Goal: Task Accomplishment & Management: Manage account settings

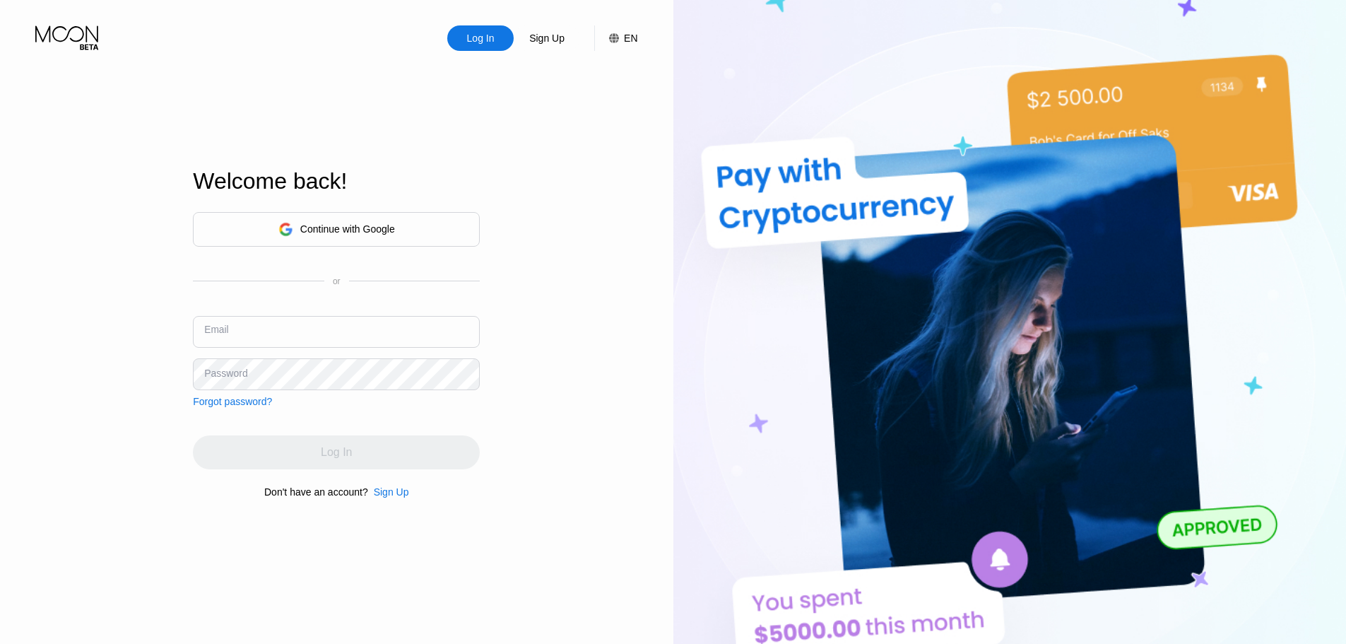
click at [346, 320] on input "text" at bounding box center [336, 332] width 287 height 32
click at [480, 49] on div "Log In" at bounding box center [480, 37] width 66 height 25
click at [475, 36] on div "Log In" at bounding box center [481, 38] width 30 height 14
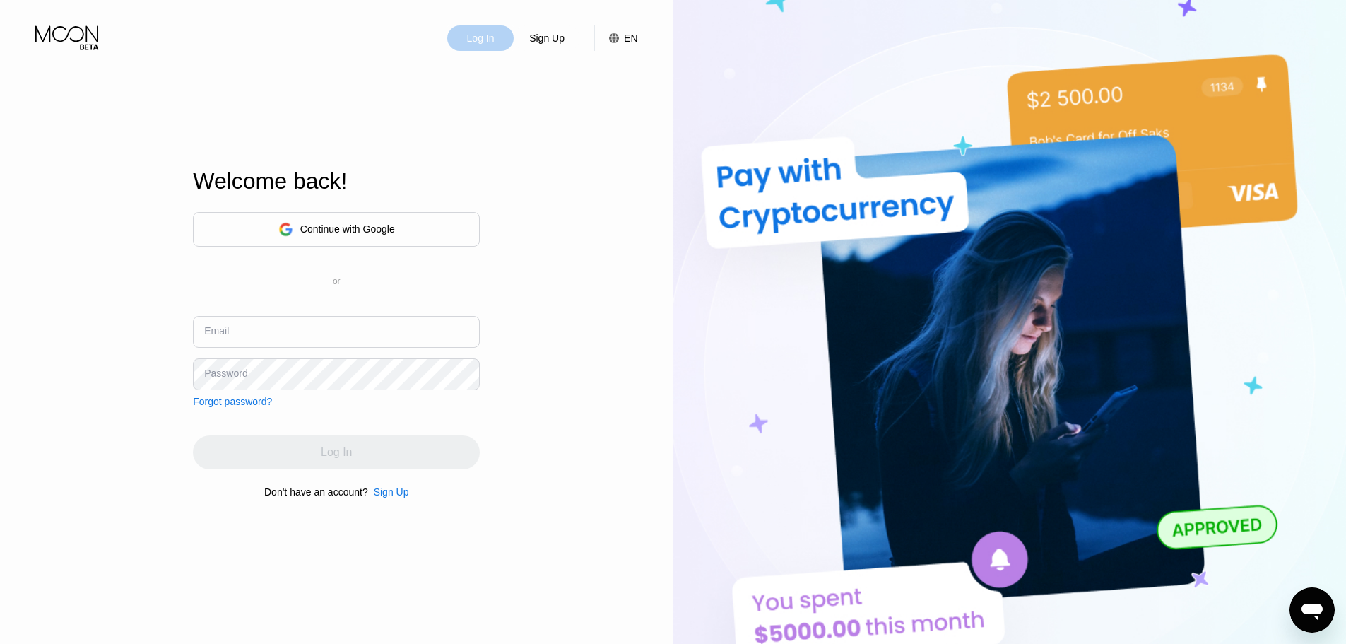
click at [475, 36] on div "Log In" at bounding box center [481, 38] width 30 height 14
click at [335, 346] on input "text" at bounding box center [336, 332] width 287 height 32
type input "coredev116@gmail.com"
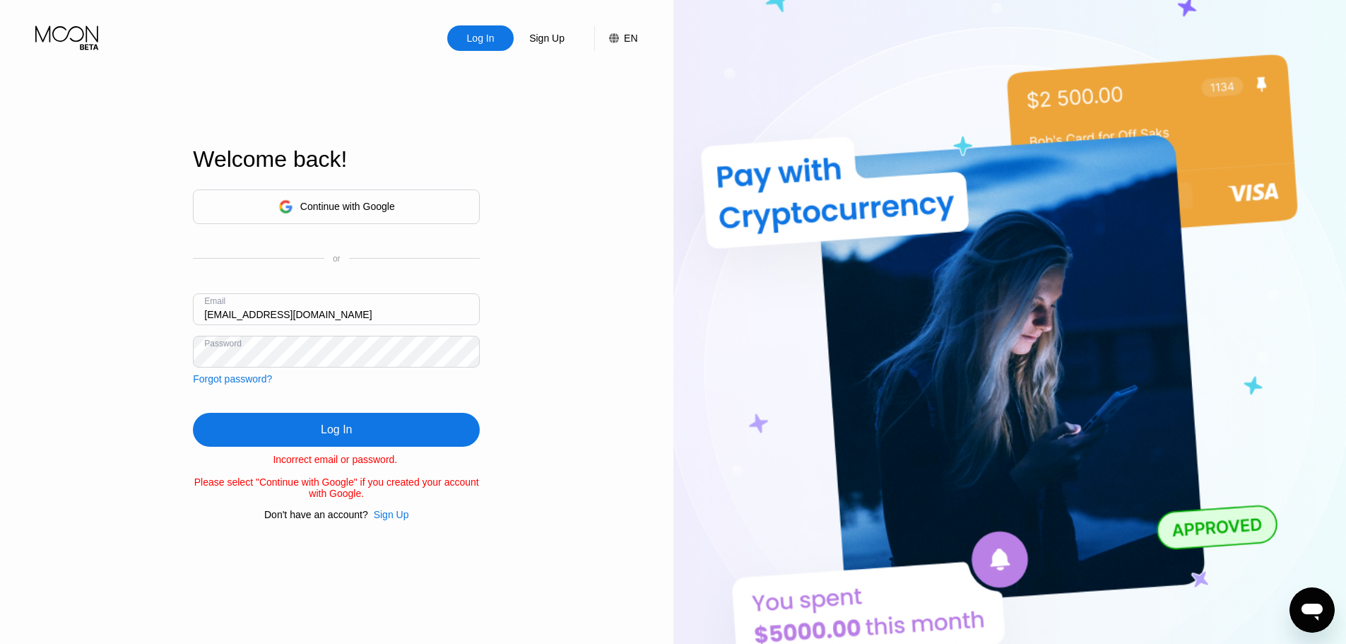
click at [338, 201] on div "Continue with Google" at bounding box center [347, 206] width 95 height 11
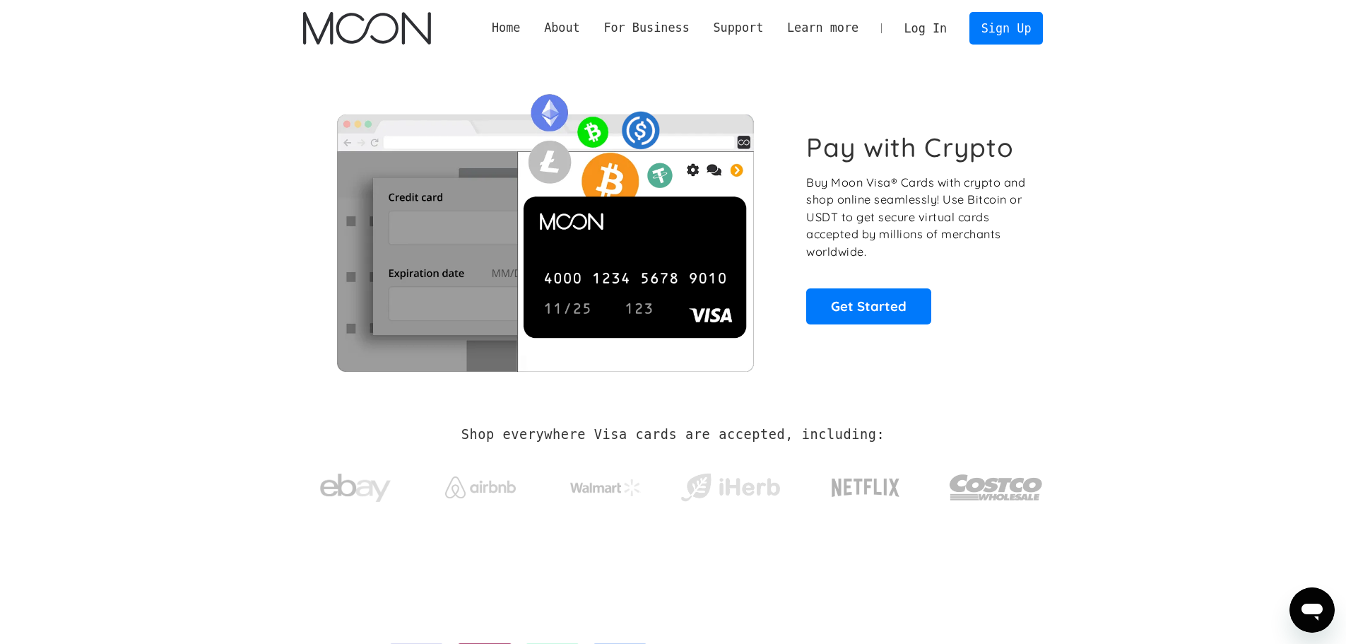
click at [937, 23] on link "Log In" at bounding box center [926, 28] width 66 height 31
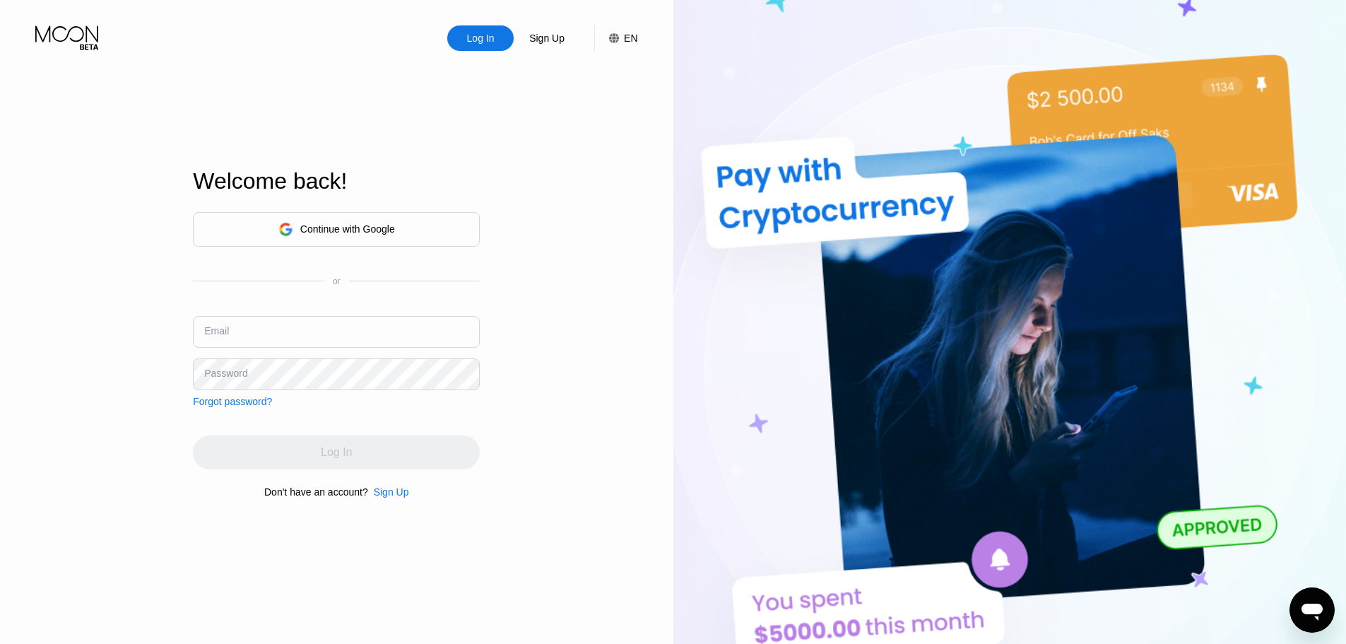
click at [372, 204] on div "Welcome back!" at bounding box center [336, 189] width 287 height 43
click at [381, 243] on div "Continue with Google" at bounding box center [336, 229] width 287 height 35
click at [383, 228] on div "Continue with Google" at bounding box center [347, 228] width 95 height 11
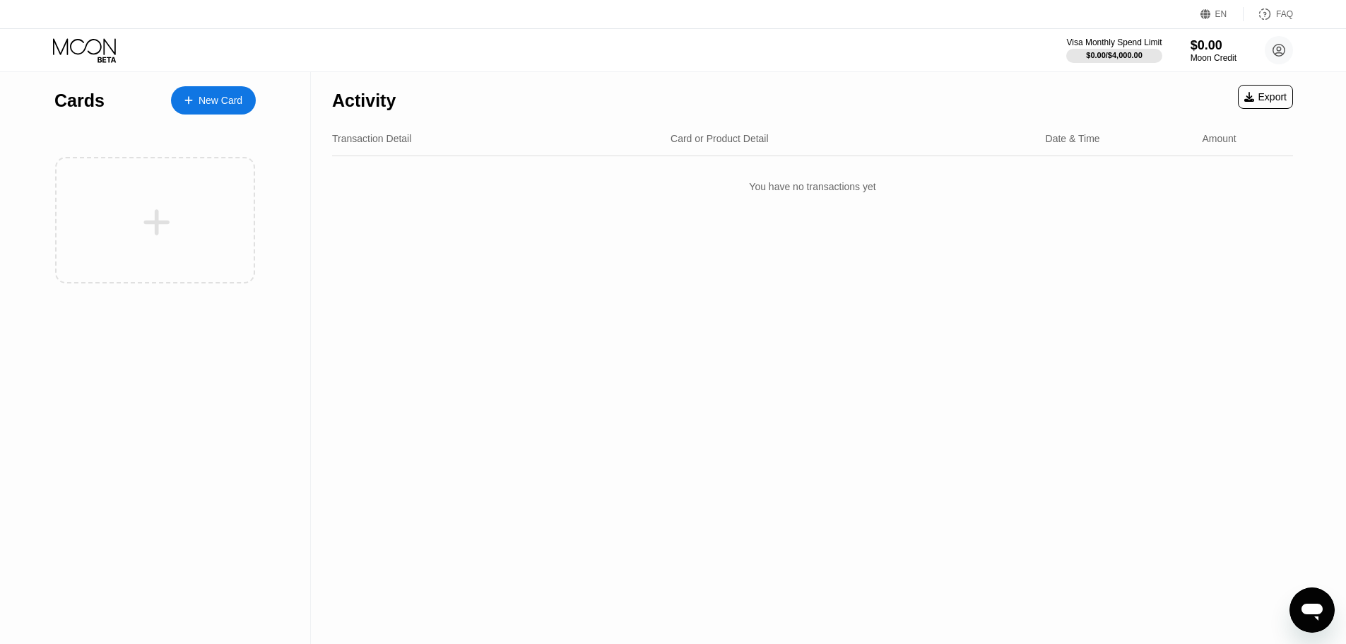
drag, startPoint x: 463, startPoint y: 331, endPoint x: 453, endPoint y: 327, distance: 10.8
click at [463, 331] on div "Activity Export Transaction Detail Card or Product Detail Date & Time Amount Yo…" at bounding box center [813, 358] width 1004 height 572
click at [555, 293] on div "Activity Export Transaction Detail Card or Product Detail Date & Time Amount Yo…" at bounding box center [813, 358] width 1004 height 572
click at [1274, 46] on circle at bounding box center [1279, 50] width 28 height 28
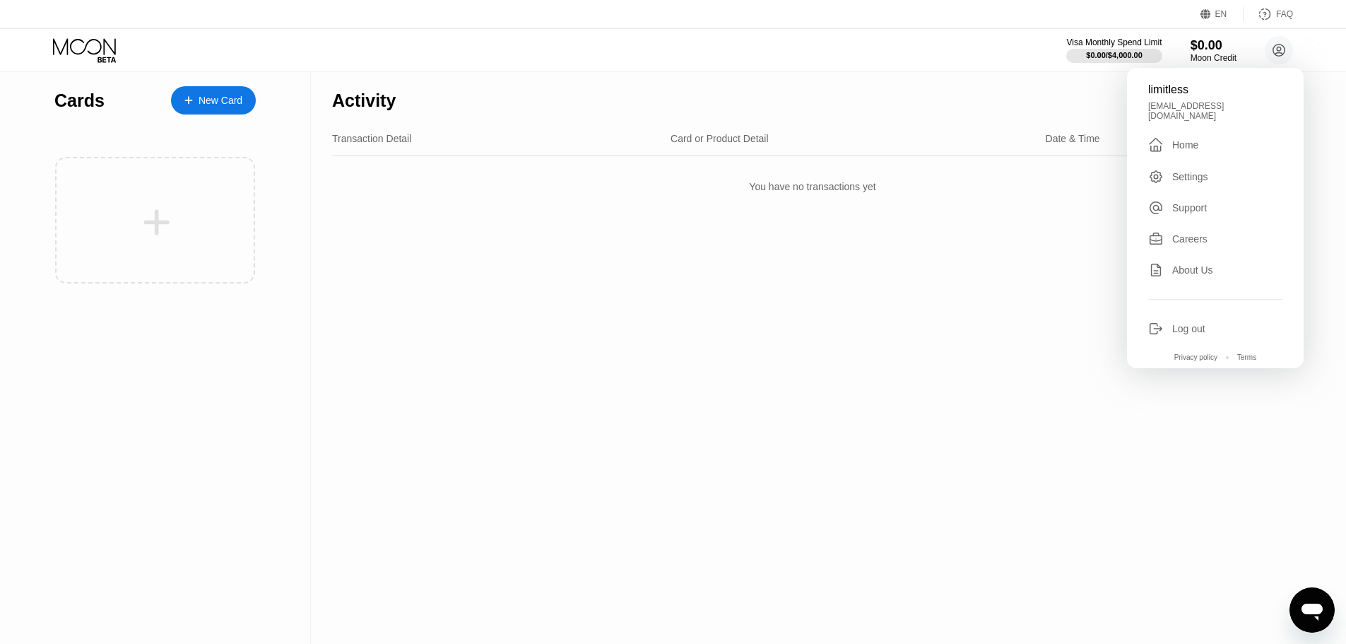
click at [1197, 172] on div "Settings" at bounding box center [1190, 176] width 36 height 11
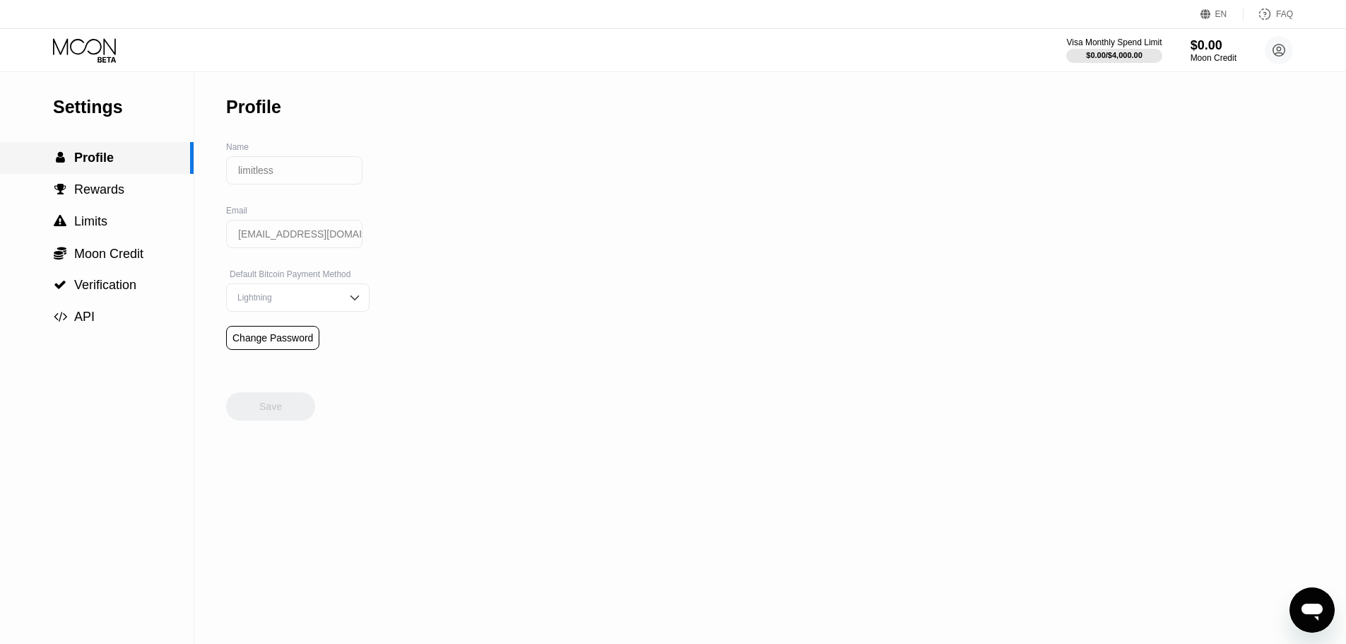
click at [192, 166] on div " Profile" at bounding box center [97, 158] width 194 height 32
click at [112, 206] on div " Rewards" at bounding box center [97, 190] width 194 height 32
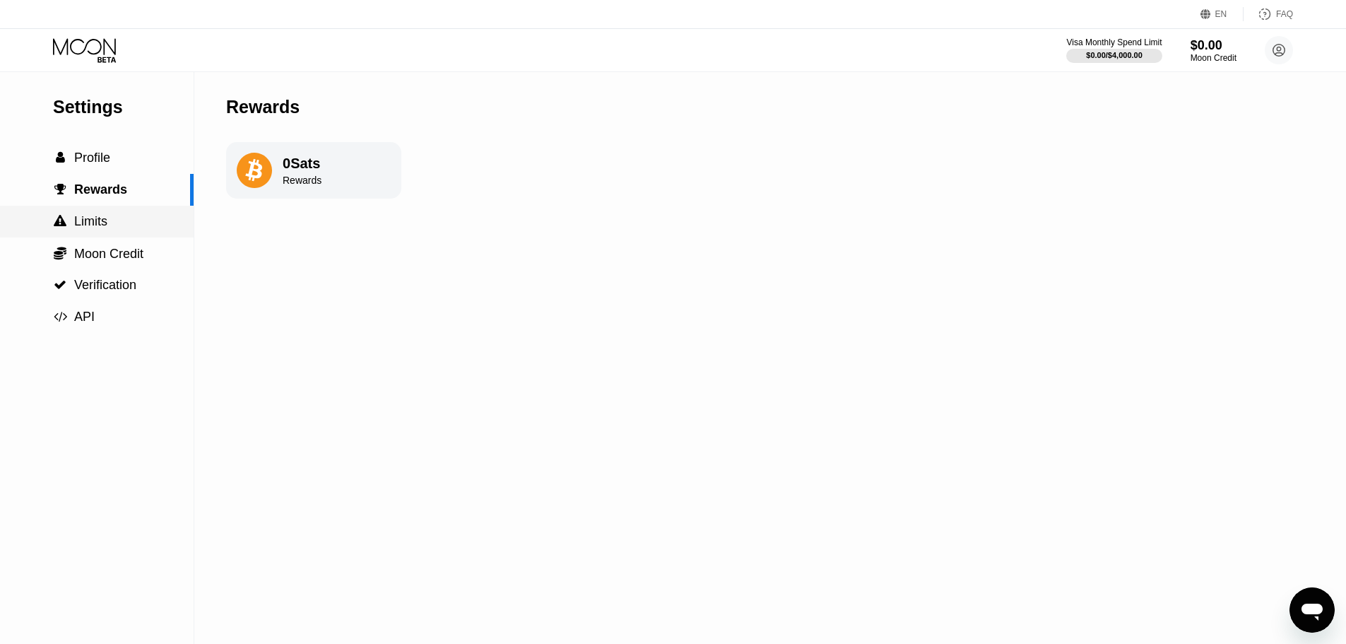
click at [103, 224] on span "Limits" at bounding box center [90, 221] width 33 height 14
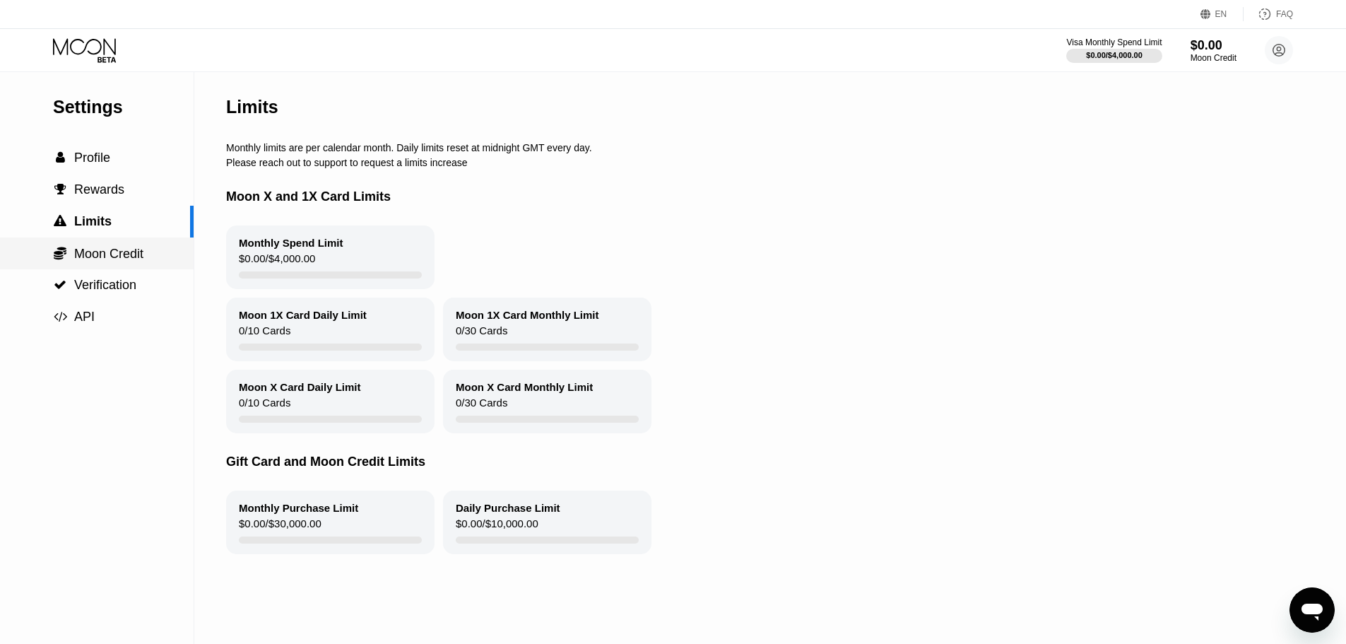
click at [143, 261] on span "Moon Credit" at bounding box center [108, 254] width 69 height 14
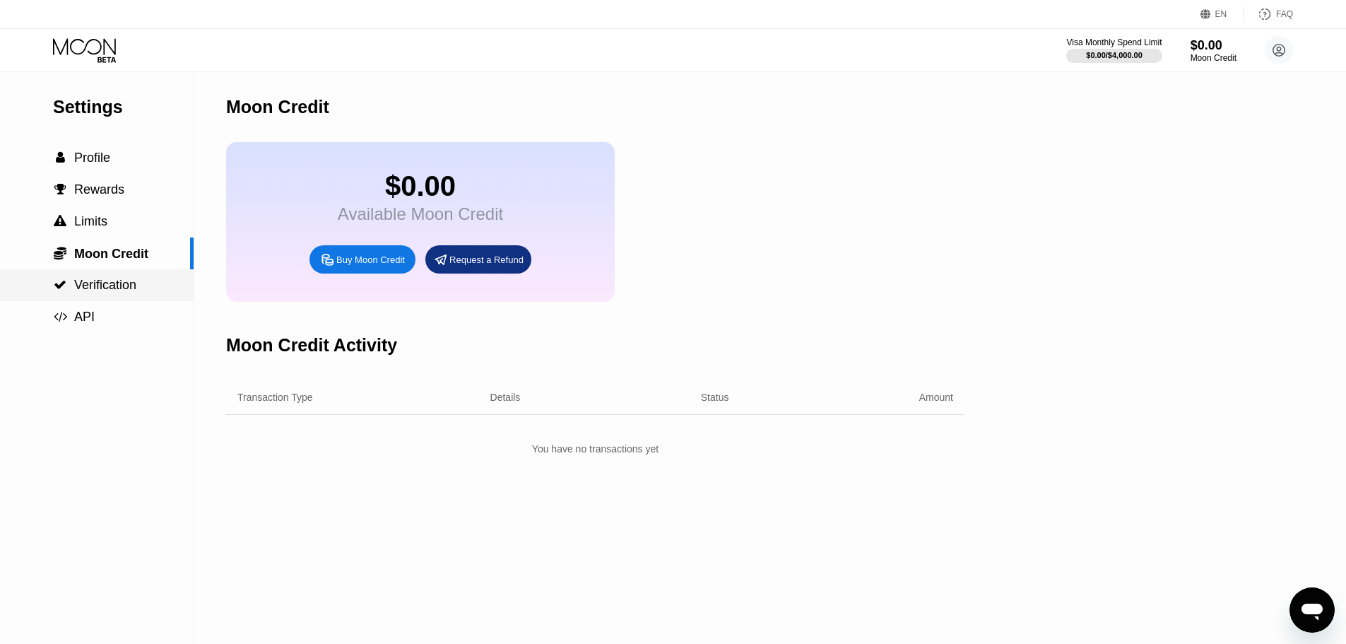
click at [111, 292] on span "Verification" at bounding box center [105, 285] width 62 height 14
